Goal: Task Accomplishment & Management: Manage account settings

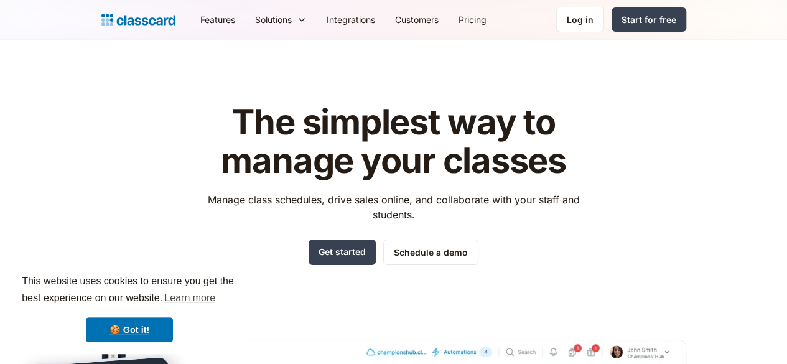
click at [364, 241] on link "Get started" at bounding box center [342, 253] width 67 height 26
click at [594, 15] on div "Log in" at bounding box center [580, 19] width 27 height 13
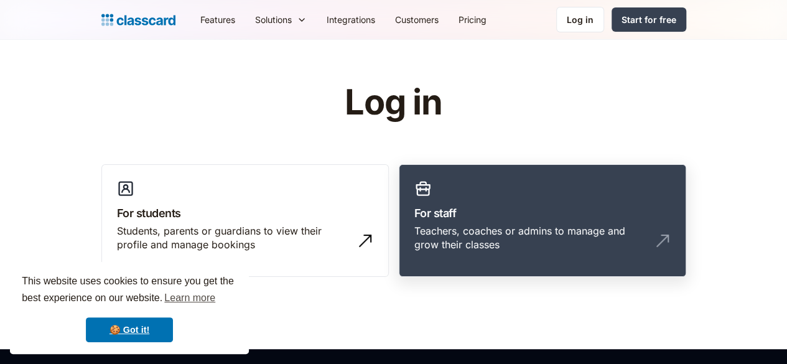
click at [529, 184] on link "For staff Teachers, coaches or admins to manage and grow their classes" at bounding box center [543, 220] width 288 height 113
